Goal: Task Accomplishment & Management: Complete application form

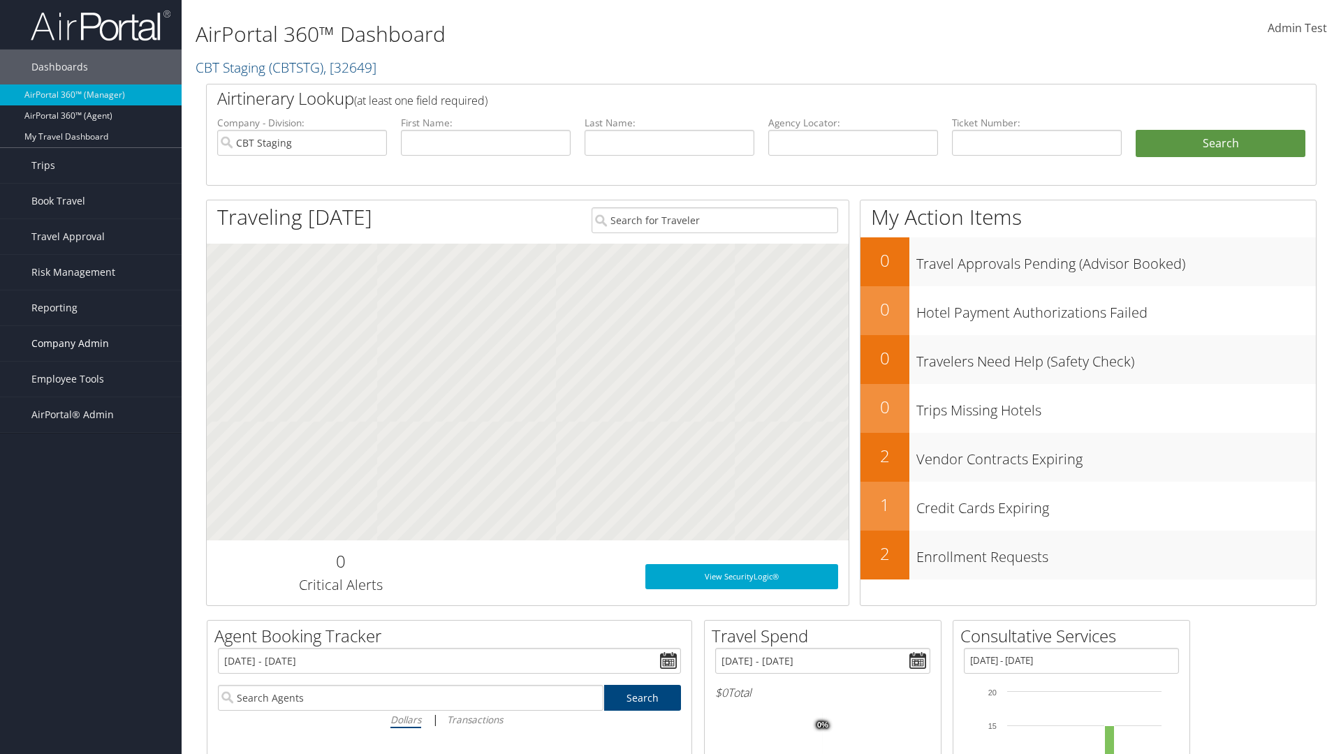
click at [91, 344] on span "Company Admin" at bounding box center [70, 343] width 78 height 35
click at [91, 455] on link "Vendor Contracts" at bounding box center [91, 455] width 182 height 21
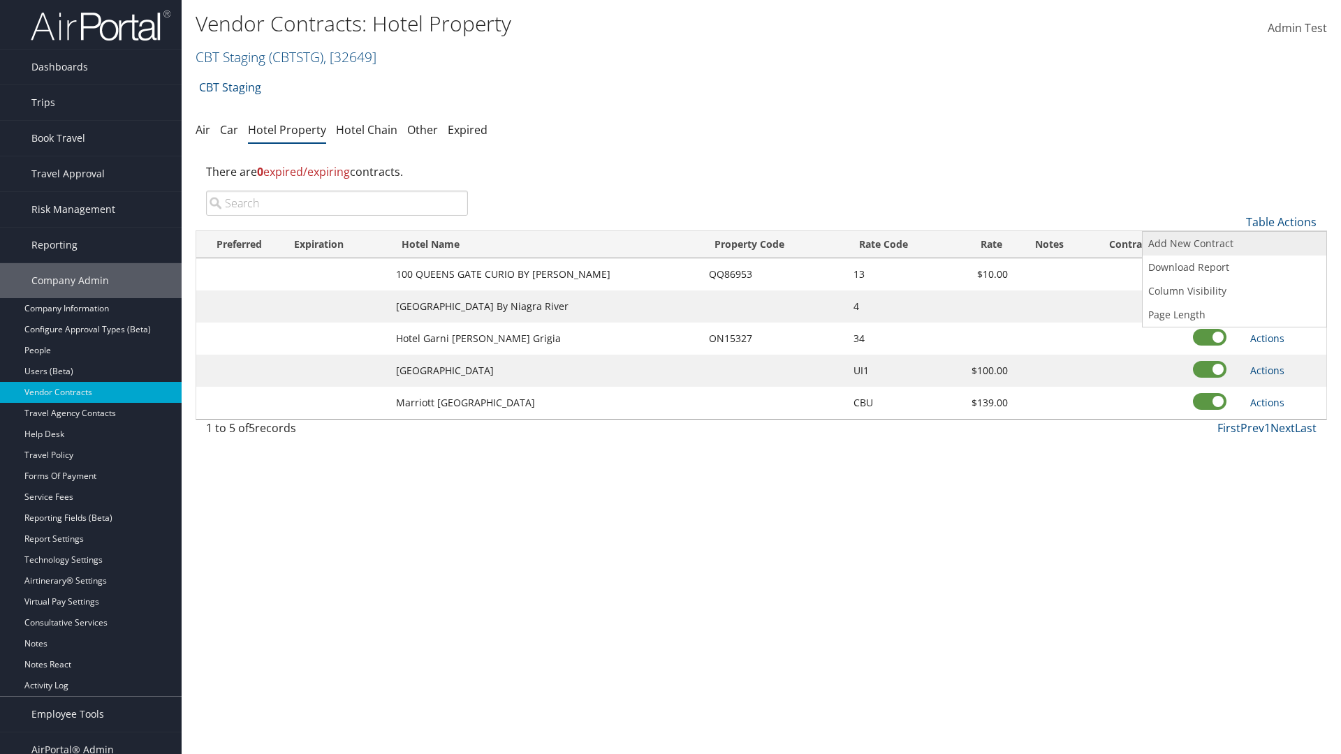
click at [1234, 244] on link "Add New Contract" at bounding box center [1235, 244] width 184 height 24
